Goal: Check status: Check status

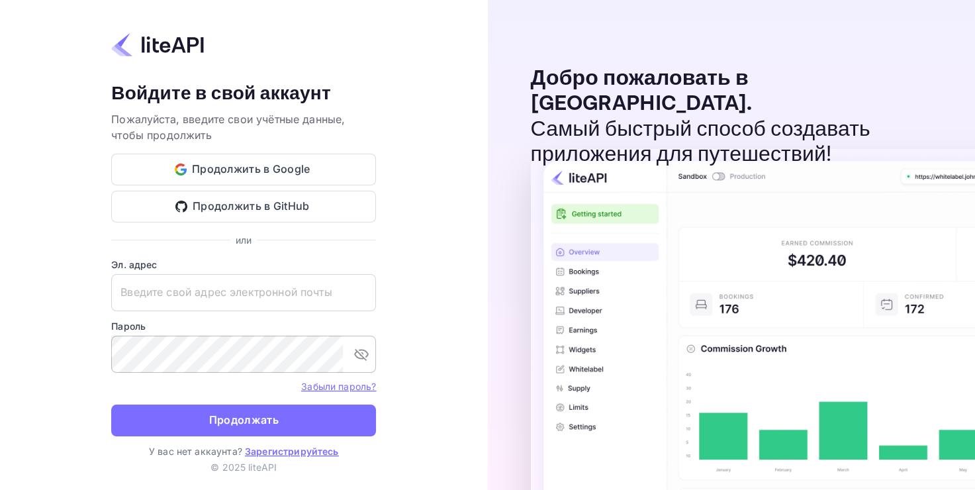
type input "[EMAIL_ADDRESS][DOMAIN_NAME]"
click at [356, 361] on icon "переключить видимость пароля" at bounding box center [362, 354] width 16 height 16
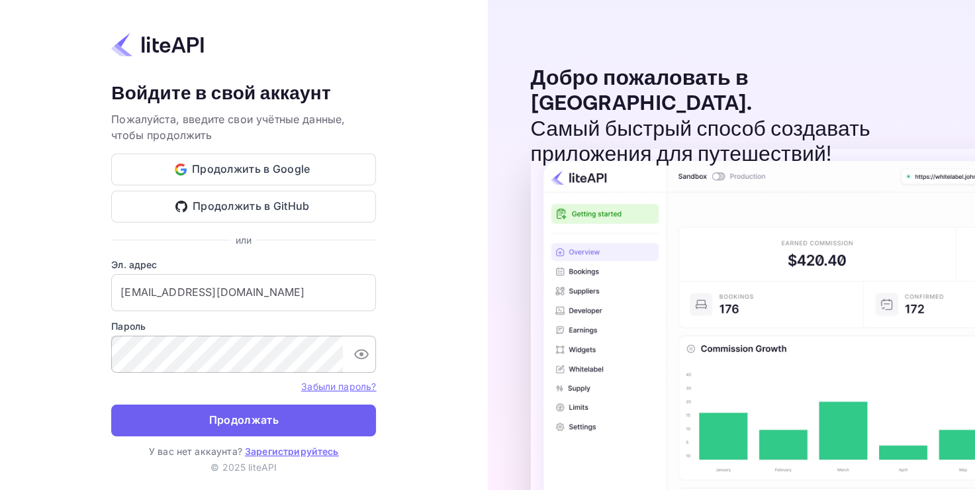
click at [203, 416] on button "Продолжать" at bounding box center [243, 420] width 265 height 32
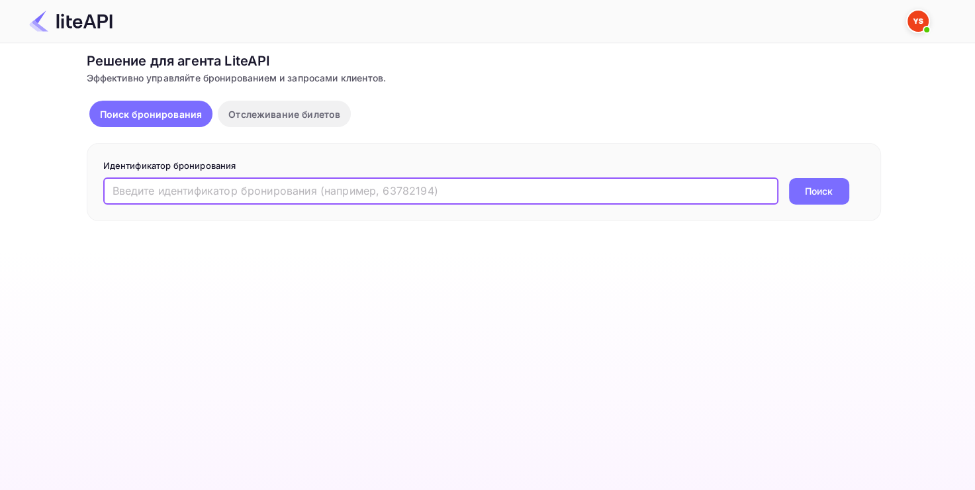
click at [384, 184] on input "text" at bounding box center [440, 191] width 675 height 26
paste input "7320915"
type input "7320915"
click at [816, 188] on ya-tr-span "Поиск" at bounding box center [819, 191] width 28 height 14
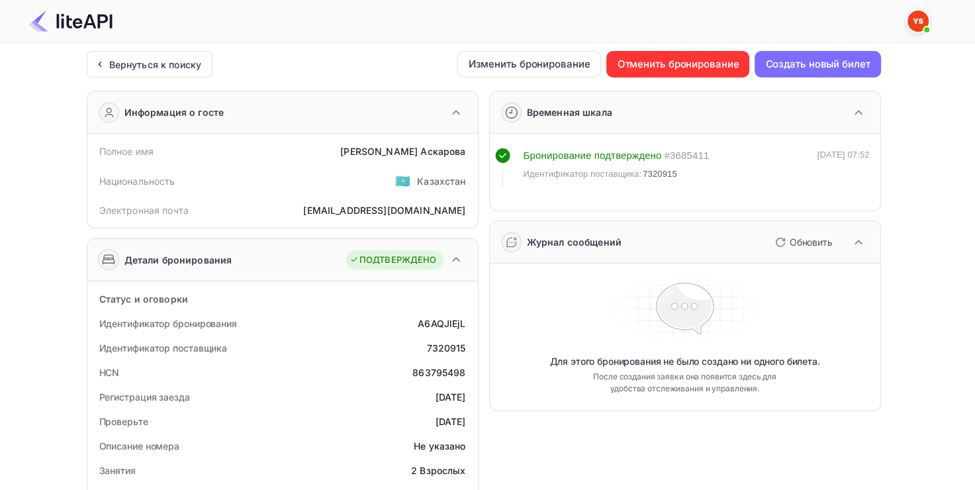
click at [925, 316] on div "Ticket Affiliate URL [URL][DOMAIN_NAME] Business partner name Nuitee Travel Cus…" at bounding box center [483, 499] width 935 height 896
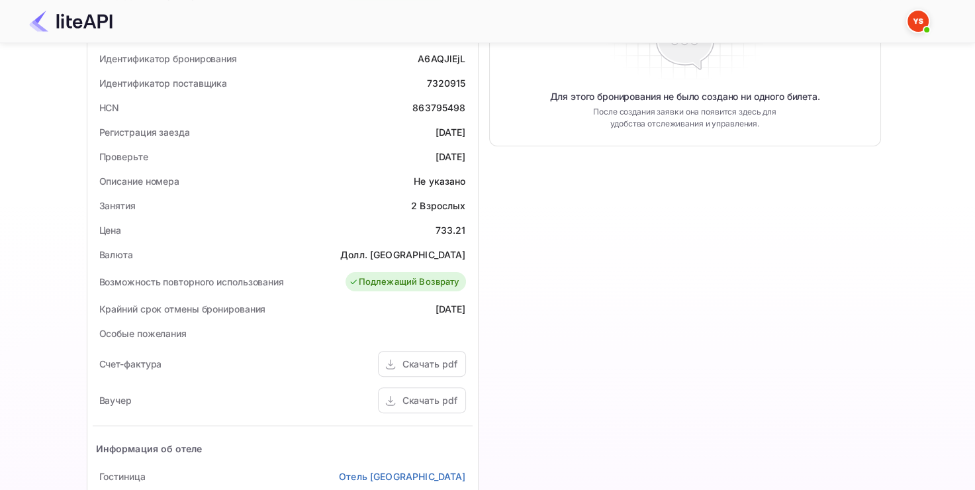
scroll to position [331, 0]
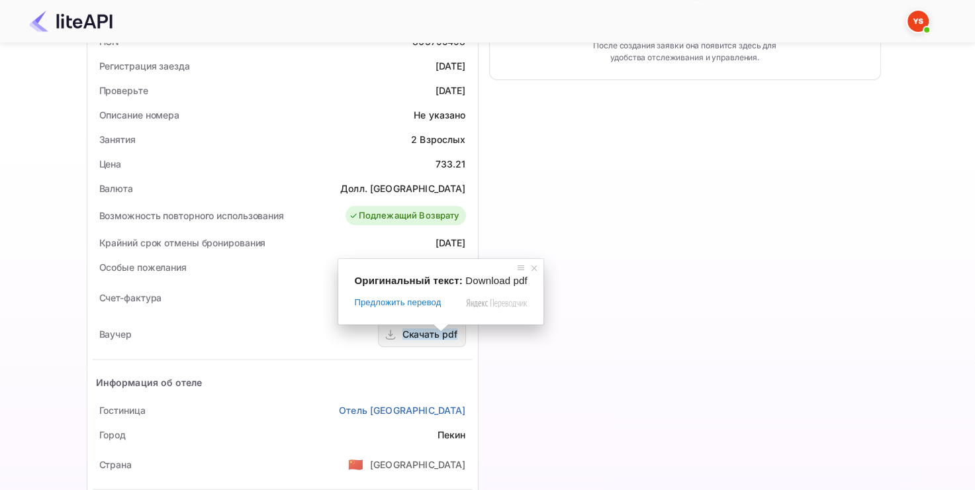
click at [440, 331] on span at bounding box center [440, 328] width 17 height 8
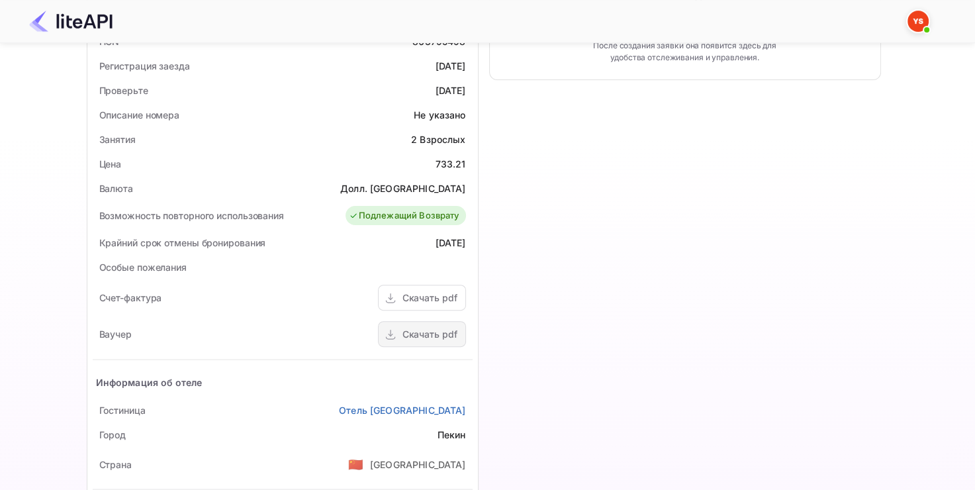
click at [430, 338] on ya-tr-span "Скачать pdf" at bounding box center [430, 333] width 55 height 11
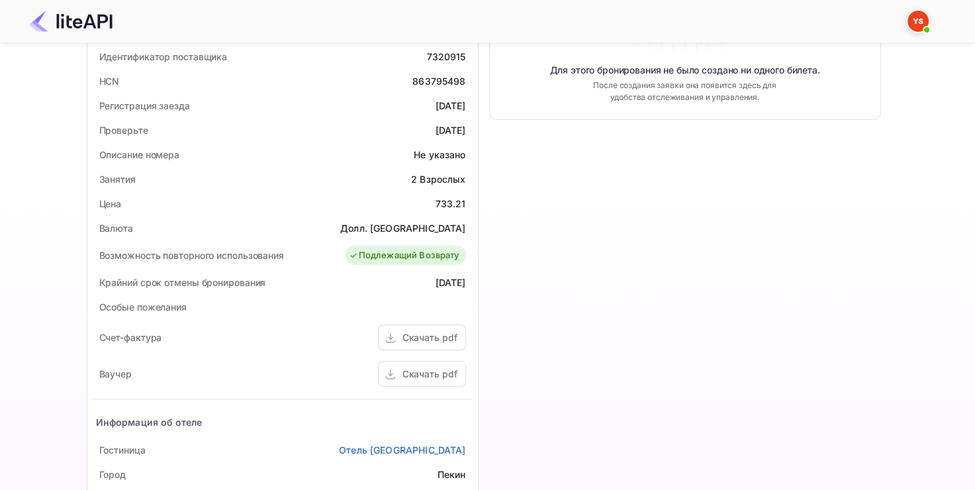
scroll to position [207, 0]
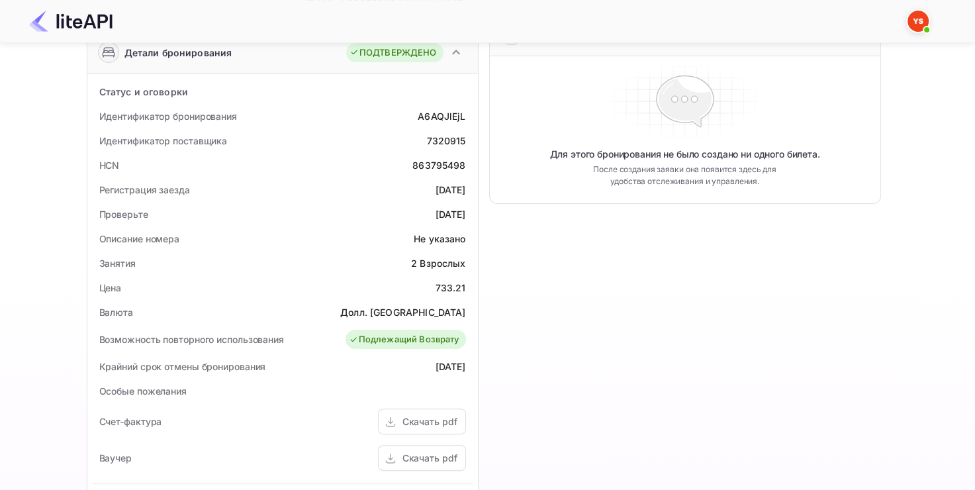
click at [342, 158] on div "HCN 863795498" at bounding box center [283, 165] width 380 height 24
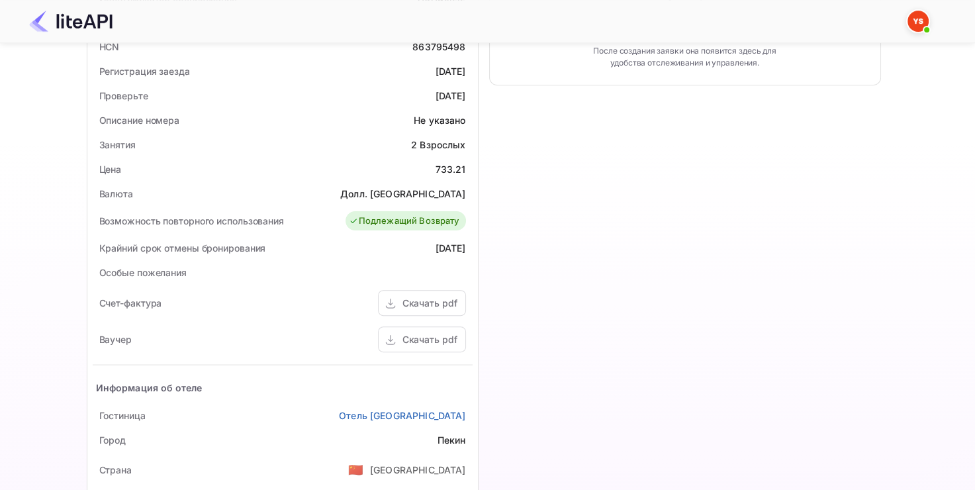
scroll to position [397, 0]
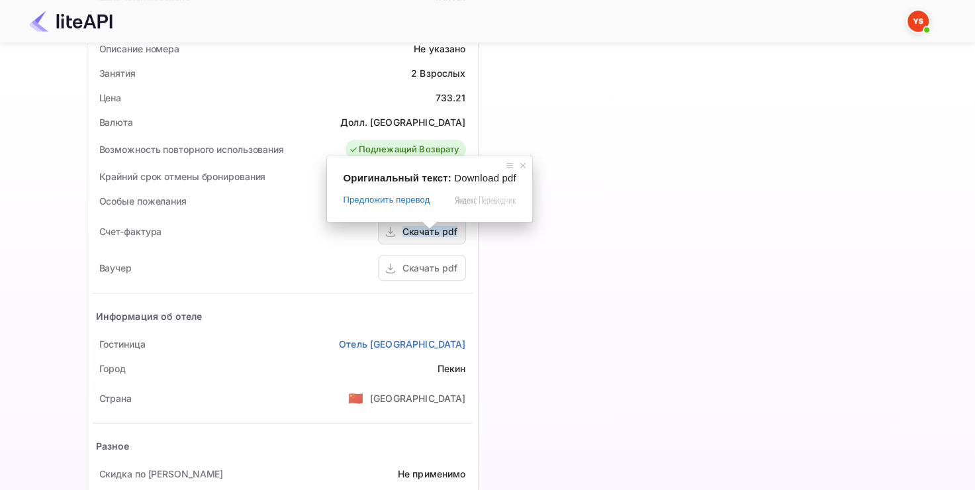
click at [427, 229] on span at bounding box center [429, 225] width 17 height 8
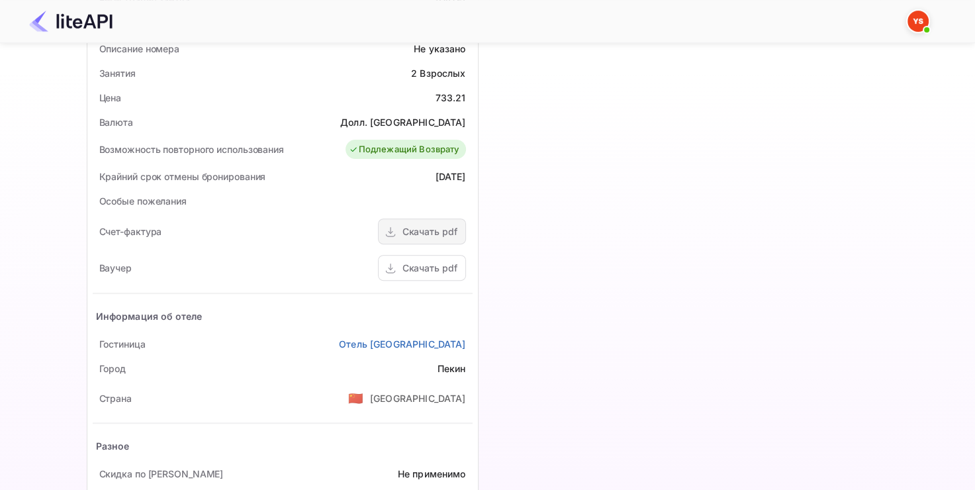
click at [416, 224] on div "Скачать pdf" at bounding box center [430, 231] width 55 height 14
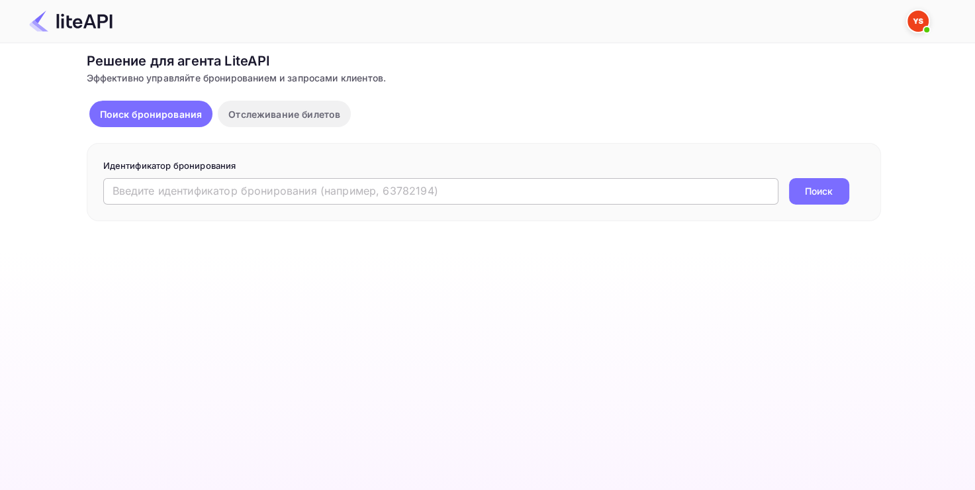
click at [275, 188] on input "text" at bounding box center [440, 191] width 675 height 26
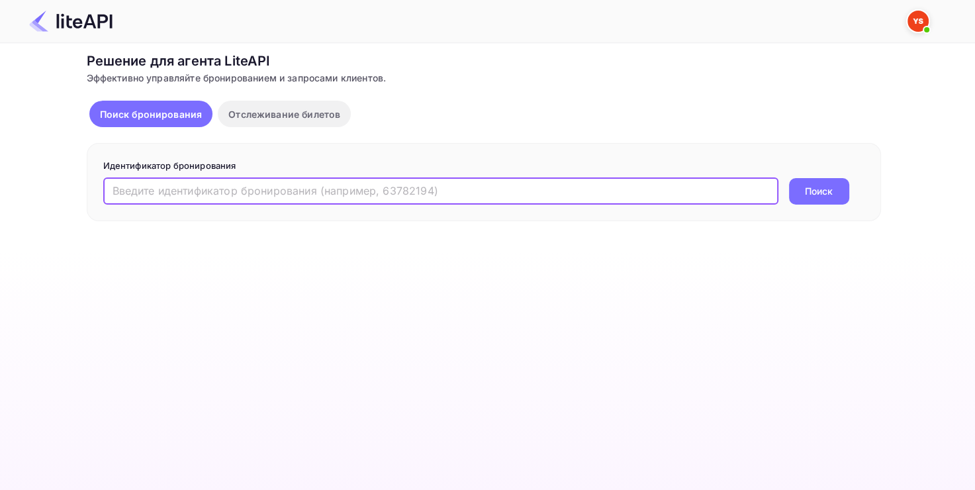
paste input "8151231"
type input "8151231"
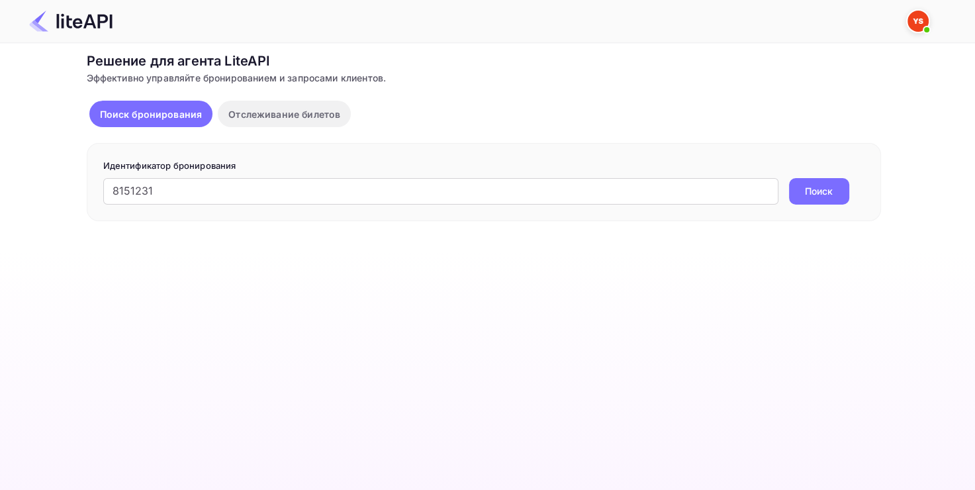
click at [814, 193] on ya-tr-span "Поиск" at bounding box center [819, 191] width 28 height 14
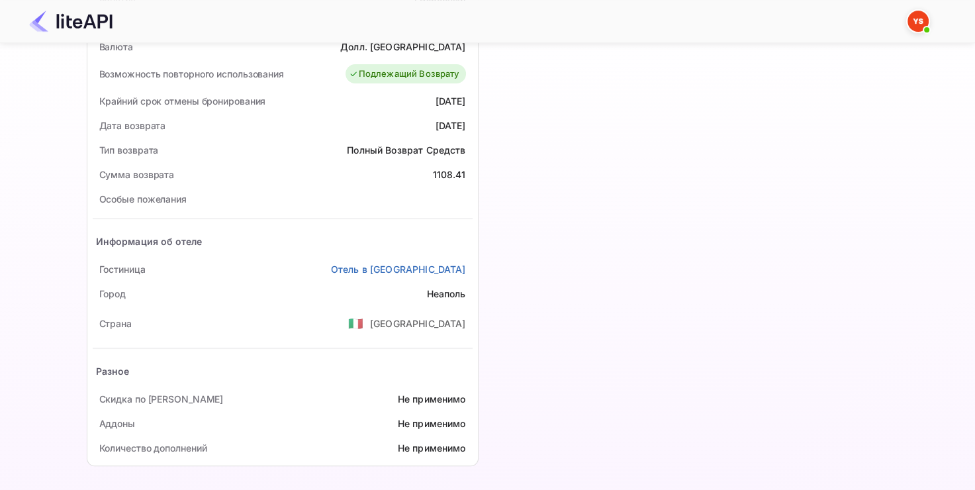
scroll to position [473, 0]
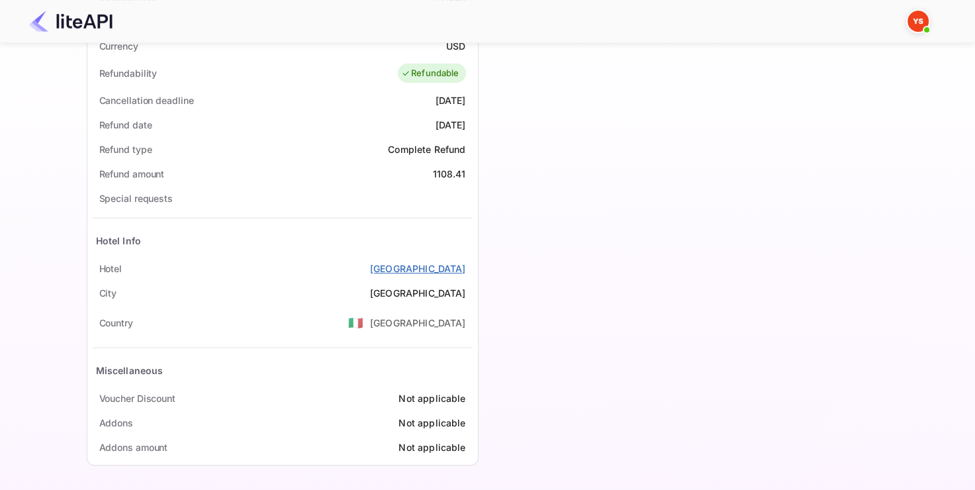
click at [440, 265] on ya-tr-span "Toledo Hotel" at bounding box center [418, 268] width 96 height 11
click at [450, 267] on ya-tr-span "Toledo Hotel" at bounding box center [418, 268] width 96 height 11
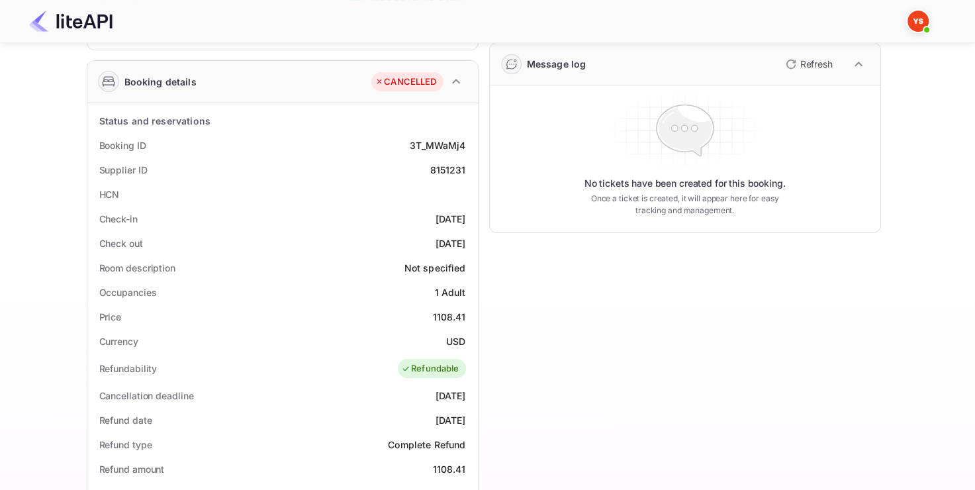
scroll to position [76, 0]
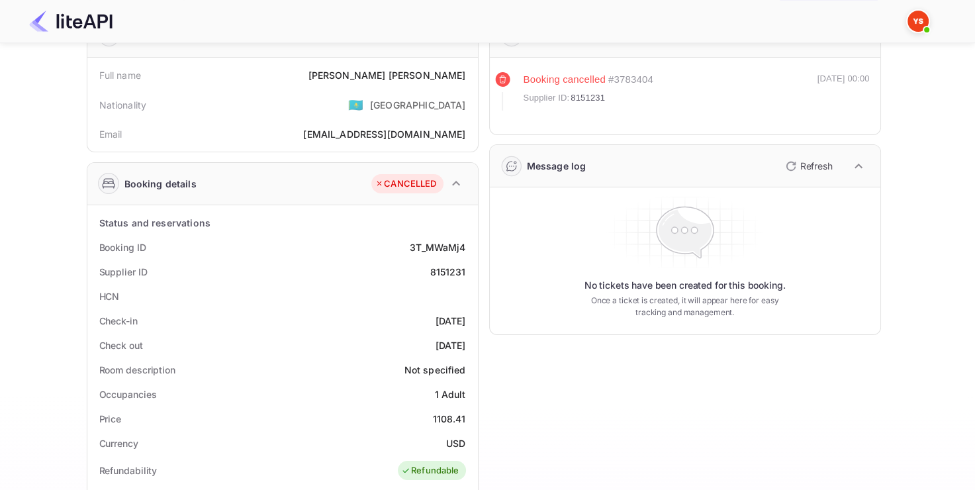
click at [275, 187] on div "Booking details CANCELLED" at bounding box center [282, 184] width 391 height 42
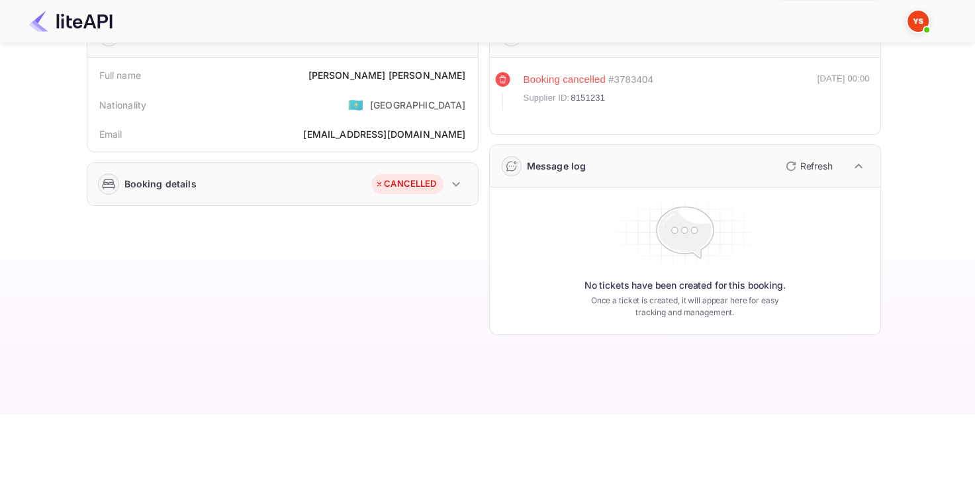
click at [275, 187] on div "Booking details CANCELLED" at bounding box center [282, 184] width 391 height 42
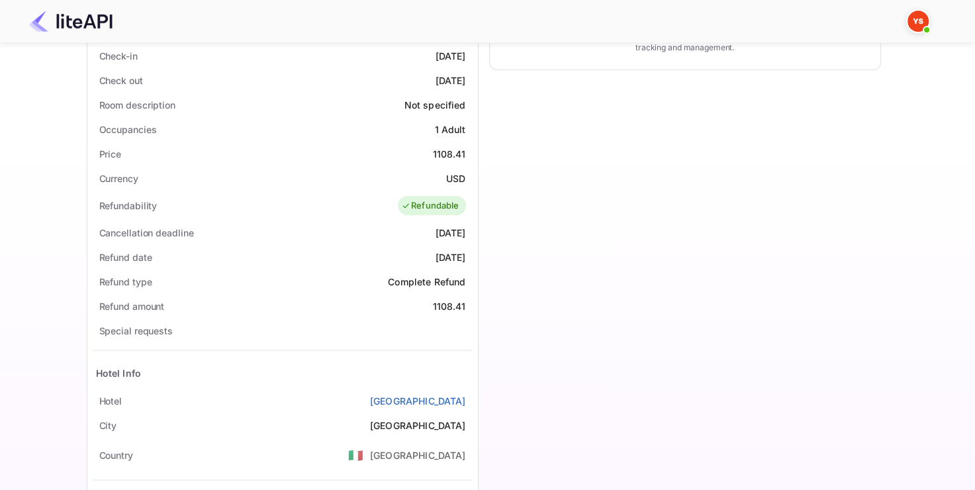
scroll to position [473, 0]
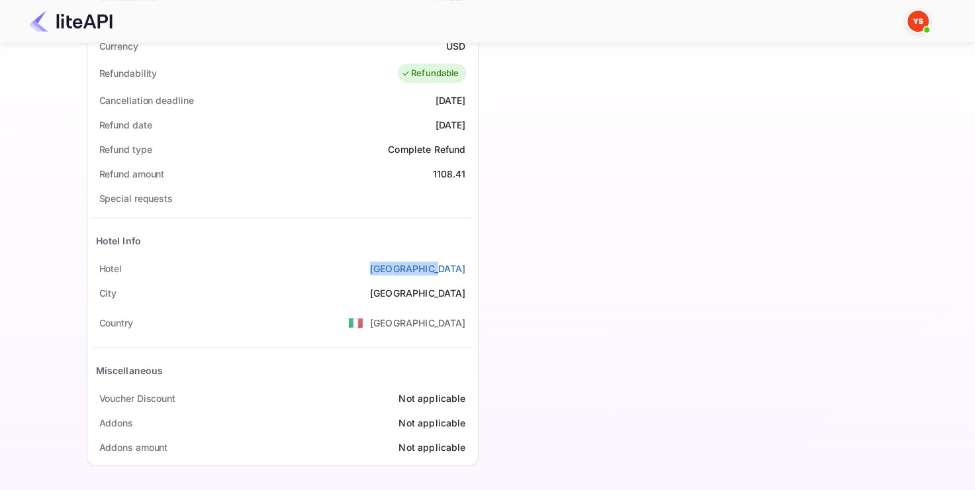
drag, startPoint x: 474, startPoint y: 269, endPoint x: 404, endPoint y: 264, distance: 70.3
click at [404, 264] on div "Status and reservations Booking ID 3T_MWaMj4 Supplier ID 8151231 HCN Check-in 2…" at bounding box center [282, 136] width 391 height 657
copy ya-tr-span "Toledo Hotel"
